Goal: Task Accomplishment & Management: Manage account settings

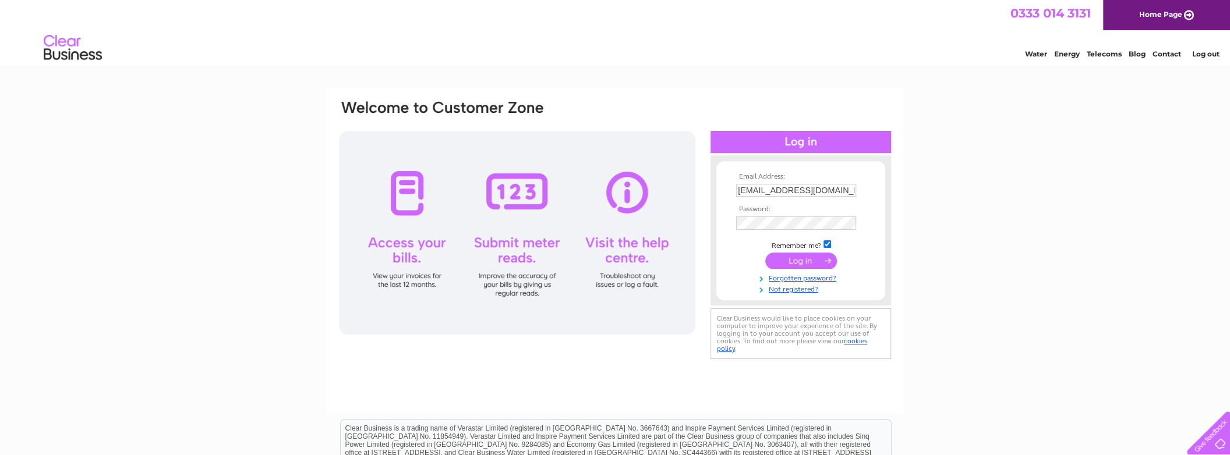
click at [773, 194] on input "[EMAIL_ADDRESS][DOMAIN_NAME]" at bounding box center [796, 190] width 120 height 13
click at [781, 189] on input "accounts@jsholdingsgroup.co.uk" at bounding box center [796, 191] width 121 height 14
paste input "norijlondon@gmail.com"
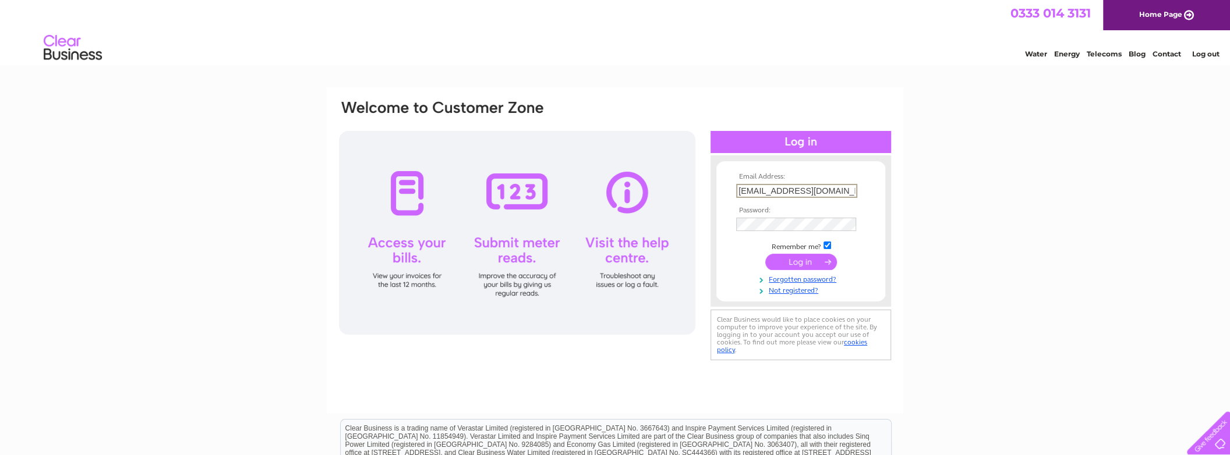
type input "norijlondon@gmail.com"
click at [710, 267] on div "Email Address: norijlondon@gmail.com Password:" at bounding box center [800, 231] width 181 height 128
click at [638, 242] on div "Email Address: norijlondon@gmail.com Password:" at bounding box center [615, 231] width 554 height 264
click at [765, 254] on input "submit" at bounding box center [801, 262] width 72 height 16
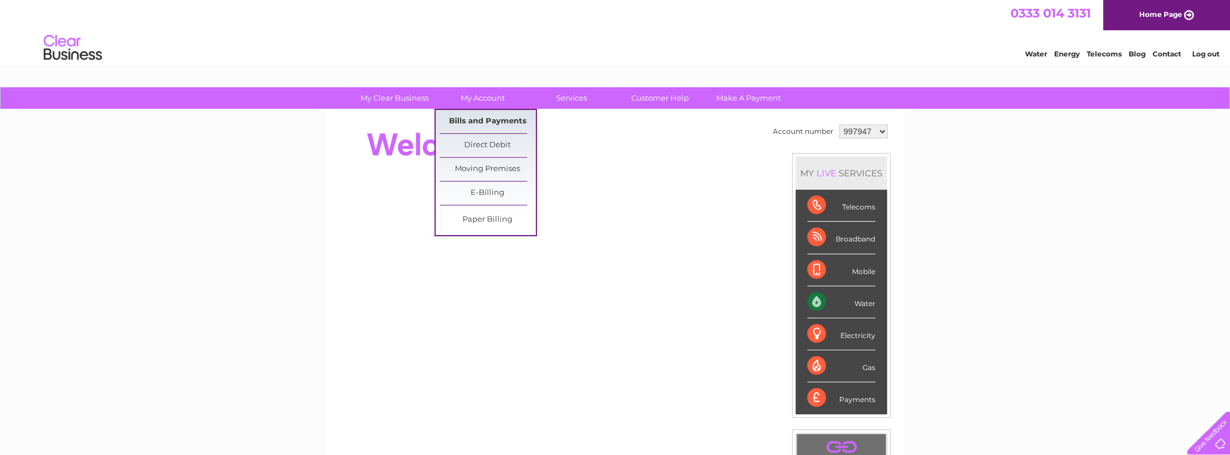
click at [501, 118] on link "Bills and Payments" at bounding box center [488, 121] width 96 height 23
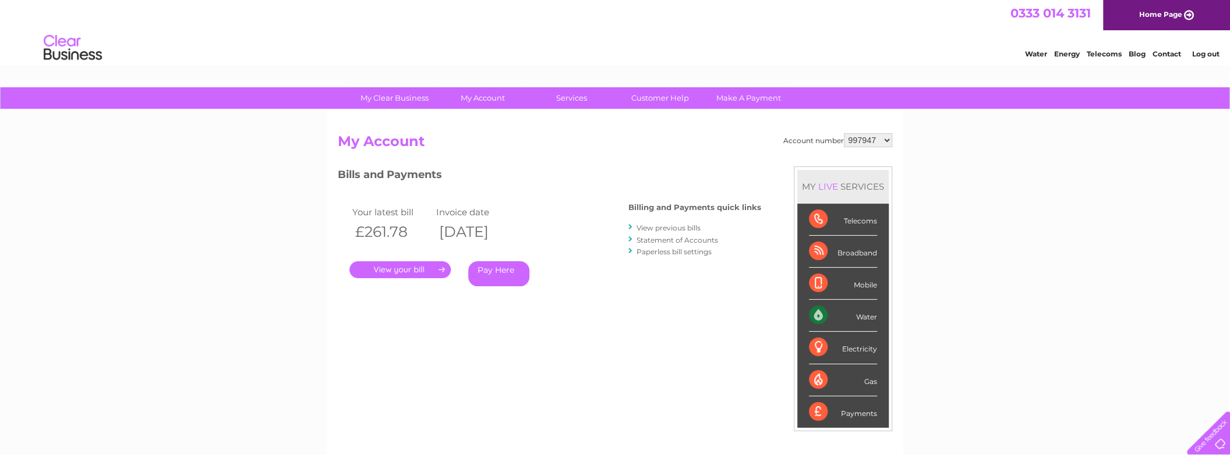
click at [411, 274] on link "." at bounding box center [399, 269] width 101 height 17
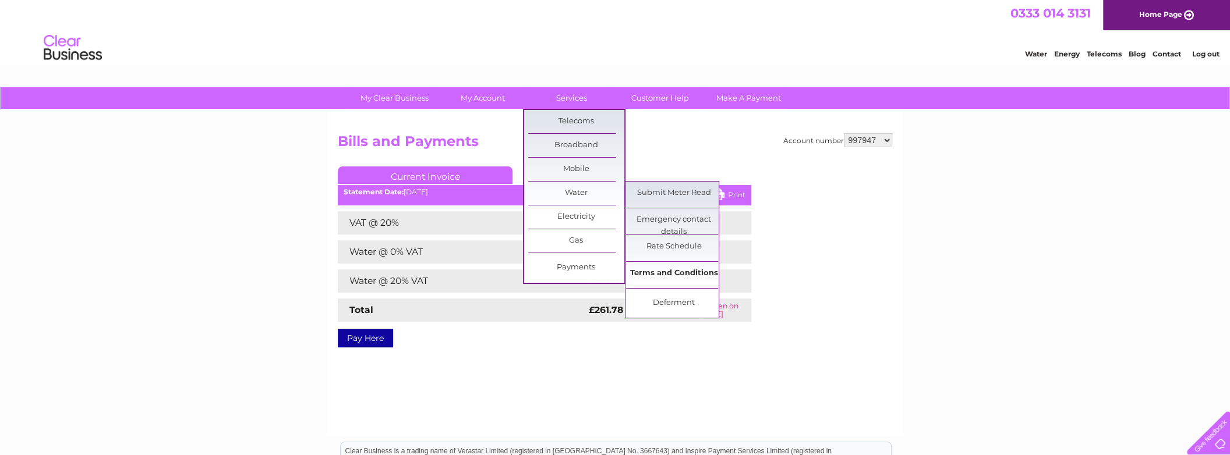
click at [708, 277] on link "Terms and Conditions" at bounding box center [674, 273] width 96 height 23
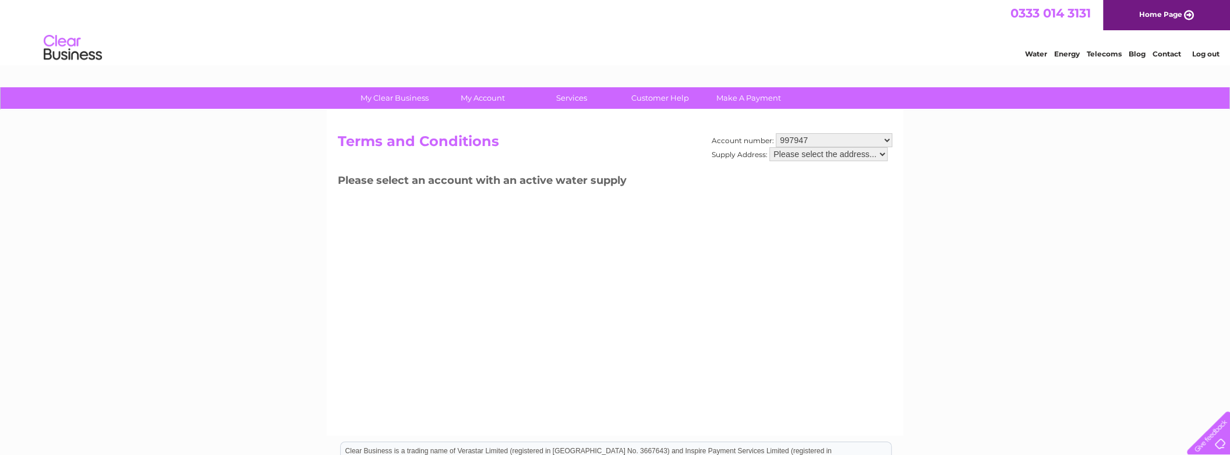
click at [705, 277] on div "Account number: 997947 1146467 Supply Address: Please select the address... Ter…" at bounding box center [615, 273] width 577 height 326
click at [791, 158] on select "Please select the address..." at bounding box center [828, 154] width 118 height 14
click at [770, 147] on select "Please select the address..." at bounding box center [828, 154] width 118 height 14
click at [804, 140] on select "997947 1146467" at bounding box center [834, 140] width 116 height 14
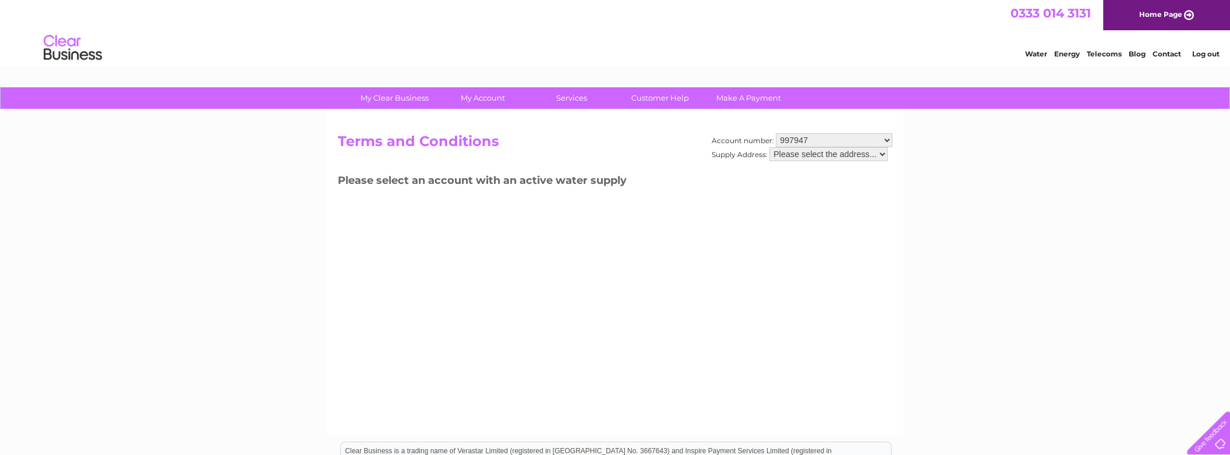
click at [806, 141] on select "997947 1146467" at bounding box center [834, 140] width 116 height 14
click at [776, 133] on select "997947 1146467" at bounding box center [834, 140] width 116 height 14
click at [807, 141] on select "997947 1146467" at bounding box center [834, 140] width 116 height 14
click at [776, 133] on select "997947 1146467" at bounding box center [834, 140] width 116 height 14
click at [804, 143] on select "997947 1146467" at bounding box center [834, 140] width 116 height 14
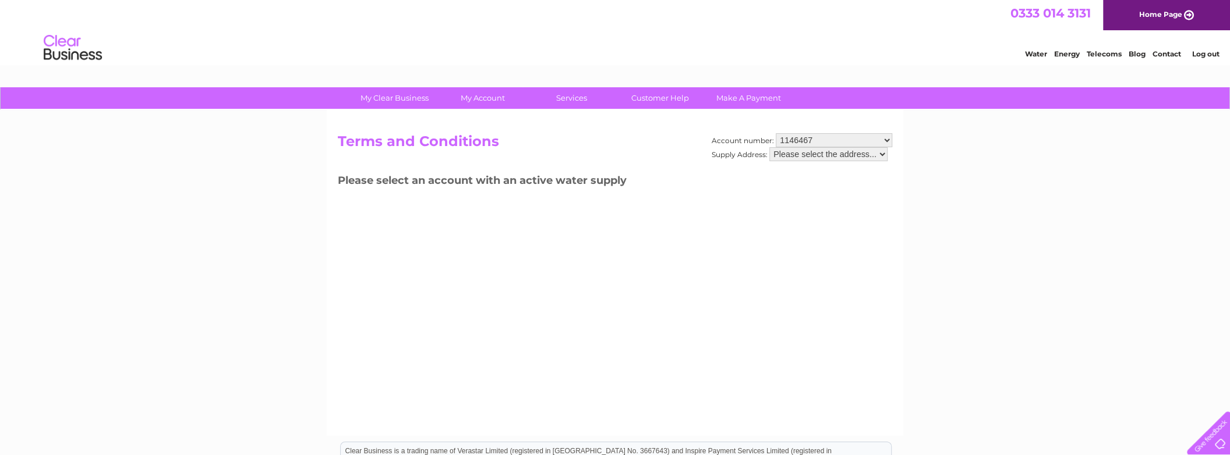
select select "997947"
click at [776, 133] on select "997947 1146467" at bounding box center [834, 140] width 116 height 14
click at [783, 208] on div "Account number: 997947 1146467 Supply Address: Please select the address... Ter…" at bounding box center [615, 273] width 577 height 326
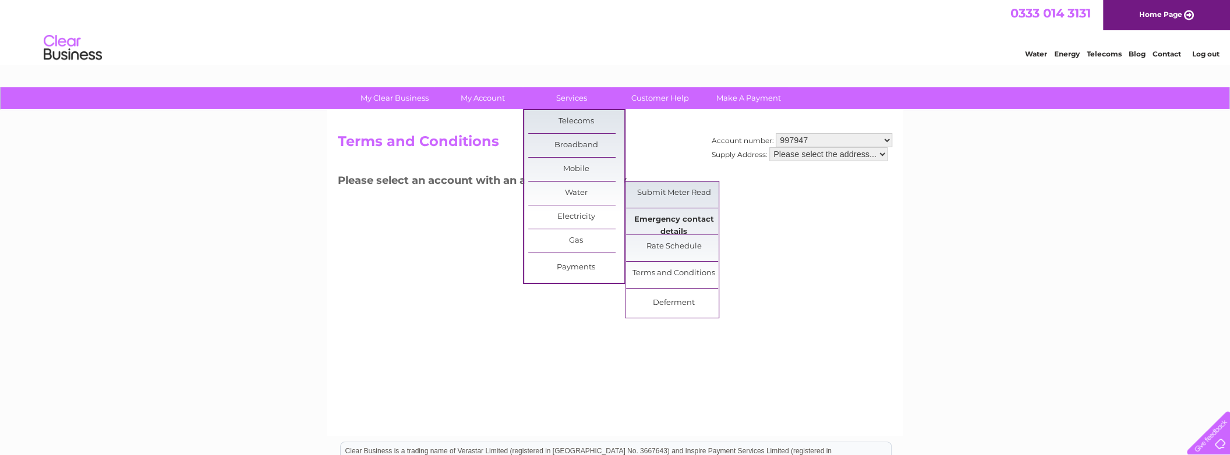
click at [709, 224] on link "Emergency contact details" at bounding box center [674, 219] width 96 height 23
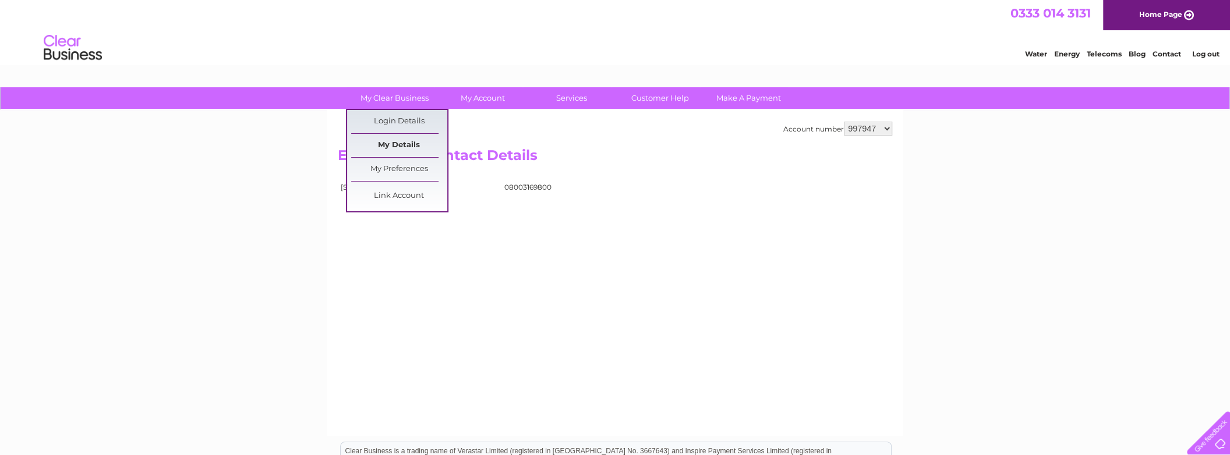
click at [423, 142] on link "My Details" at bounding box center [399, 145] width 96 height 23
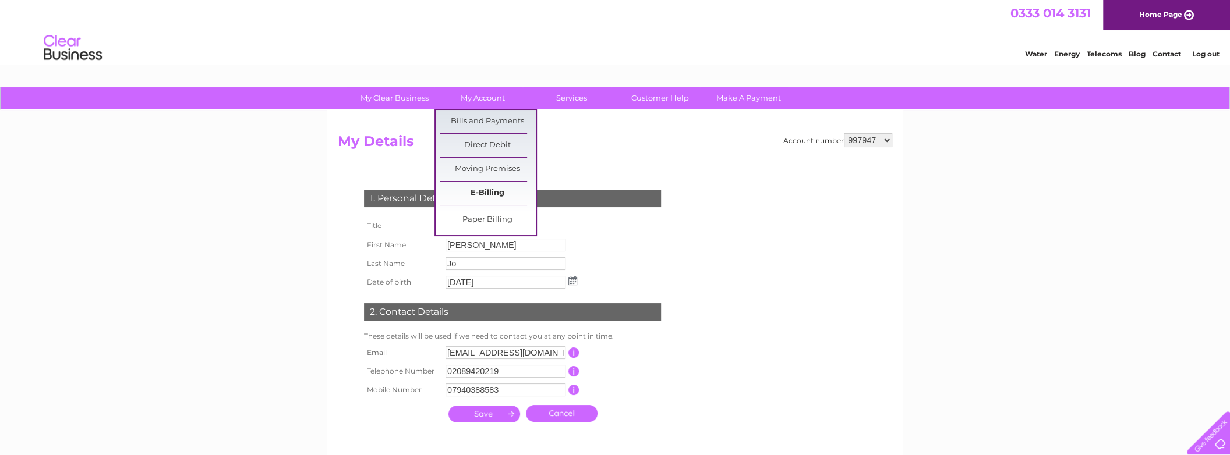
click at [514, 190] on link "E-Billing" at bounding box center [488, 193] width 96 height 23
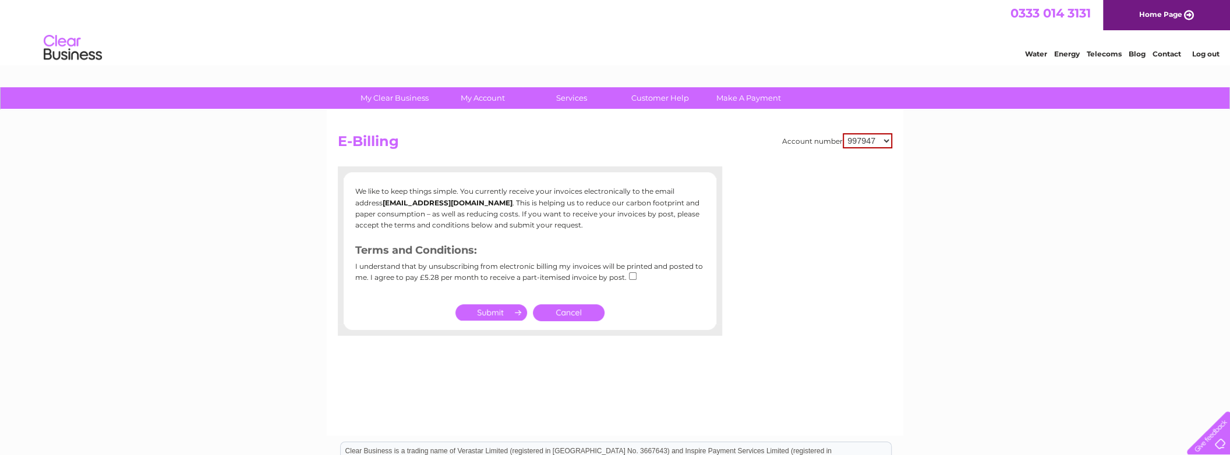
click at [1171, 51] on link "Contact" at bounding box center [1166, 53] width 29 height 9
